Goal: Task Accomplishment & Management: Use online tool/utility

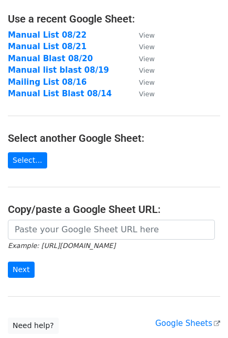
scroll to position [138, 0]
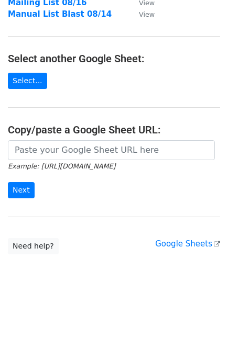
click at [71, 166] on small "Example: https://docs.google.com/spreadsheets/d/abc/edit" at bounding box center [61, 166] width 107 height 8
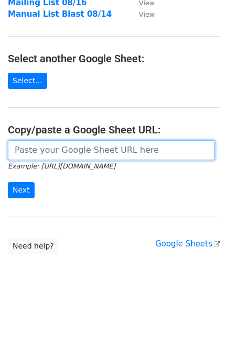
drag, startPoint x: 72, startPoint y: 148, endPoint x: 69, endPoint y: 119, distance: 29.5
click at [73, 149] on input "url" at bounding box center [111, 150] width 207 height 20
paste input "https://docs.google.com/spreadsheets/d/1EPmUPkQMziLBcevFZJ8K3kYqpEPlXIXg5ZuxT3Q…"
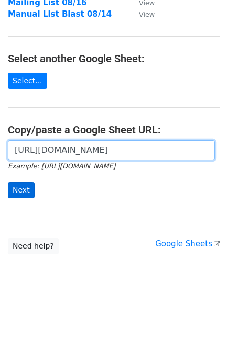
type input "https://docs.google.com/spreadsheets/d/1EPmUPkQMziLBcevFZJ8K3kYqpEPlXIXg5ZuxT3Q…"
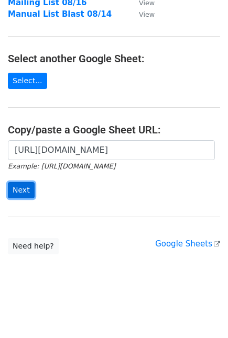
scroll to position [0, 0]
click at [25, 185] on input "Next" at bounding box center [21, 190] width 27 height 16
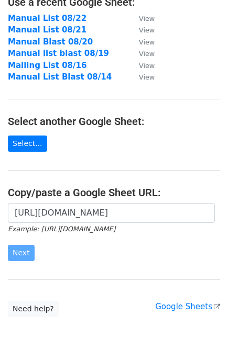
scroll to position [21, 0]
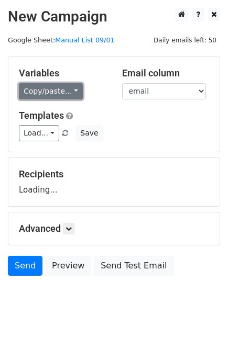
click at [69, 89] on link "Copy/paste..." at bounding box center [51, 91] width 64 height 16
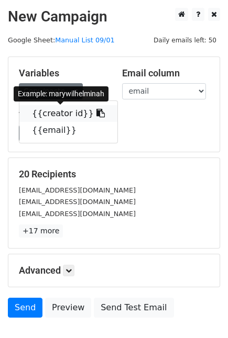
click at [96, 111] on icon at bounding box center [100, 113] width 8 height 8
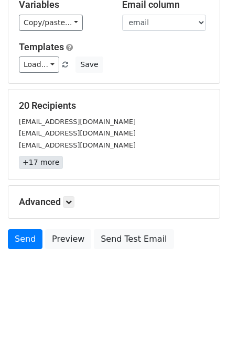
scroll to position [69, 0]
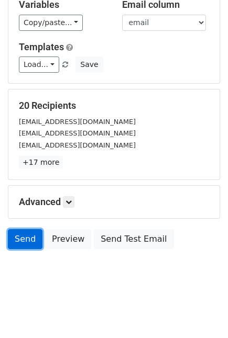
click at [9, 234] on link "Send" at bounding box center [25, 239] width 35 height 20
